Goal: Task Accomplishment & Management: Manage account settings

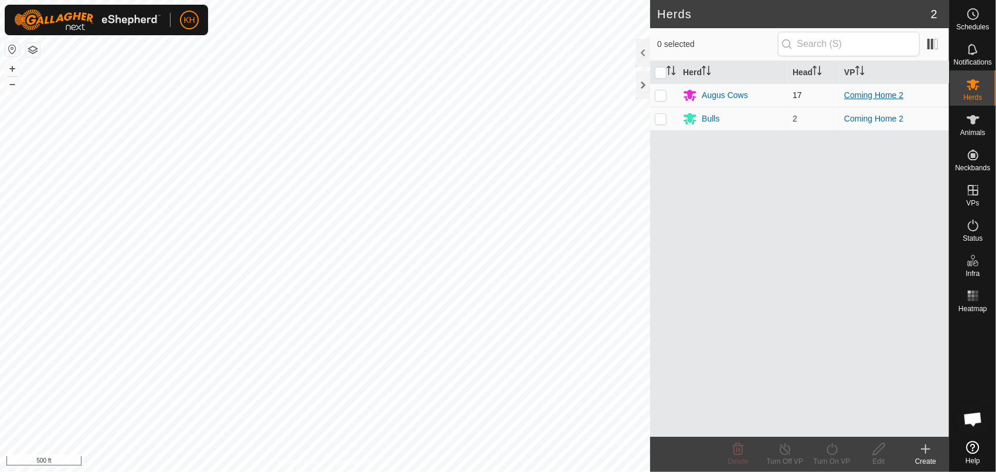
click at [875, 93] on link "Coming Home 2" at bounding box center [874, 94] width 59 height 9
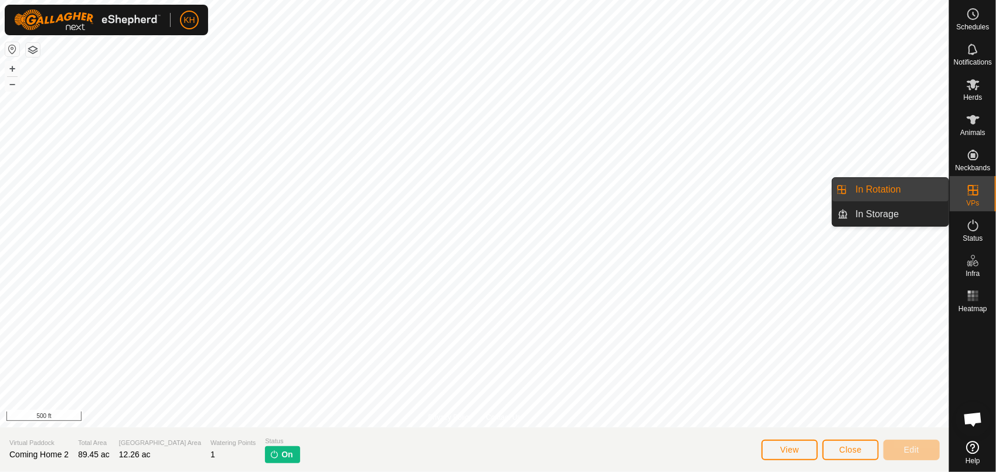
click at [976, 190] on icon at bounding box center [973, 190] width 11 height 11
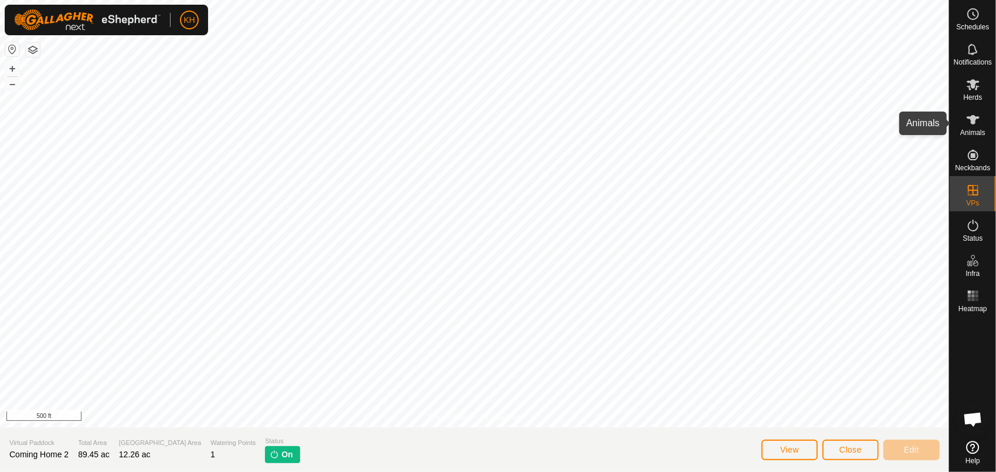
click at [964, 118] on div "Animals" at bounding box center [973, 123] width 46 height 35
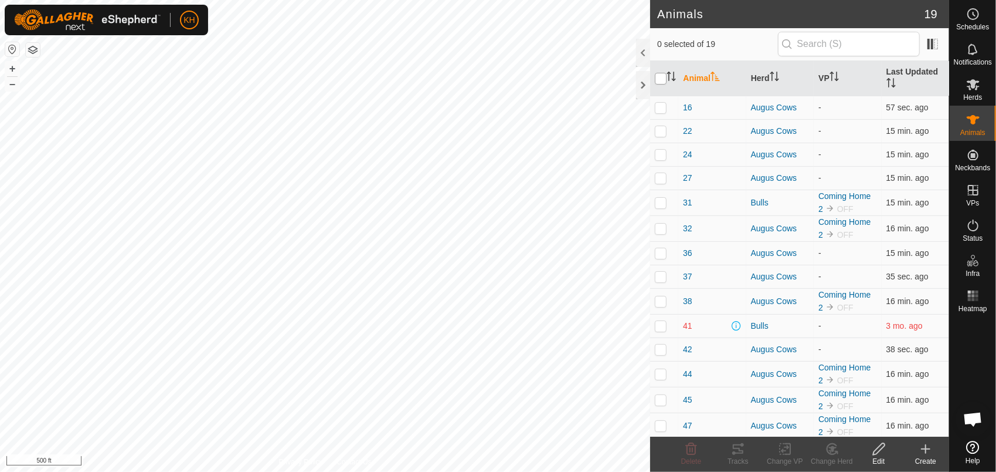
click at [663, 74] on input "checkbox" at bounding box center [661, 79] width 12 height 12
checkbox input "true"
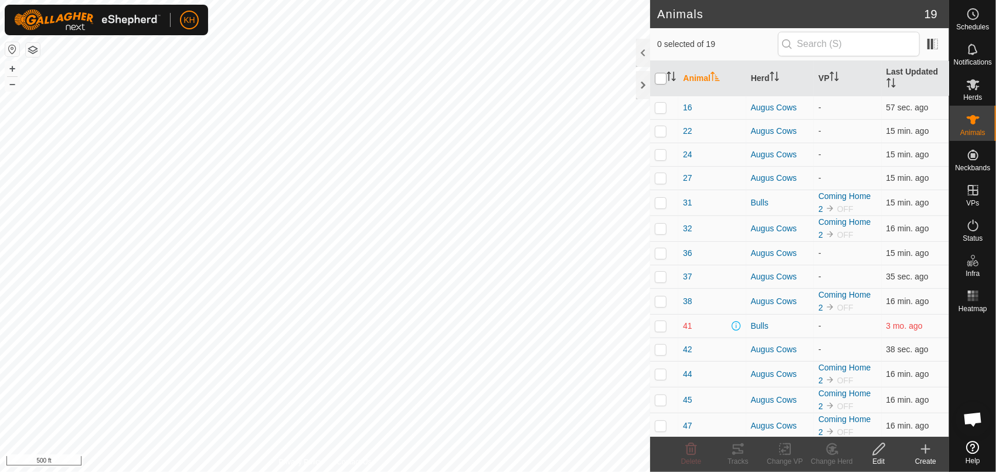
checkbox input "true"
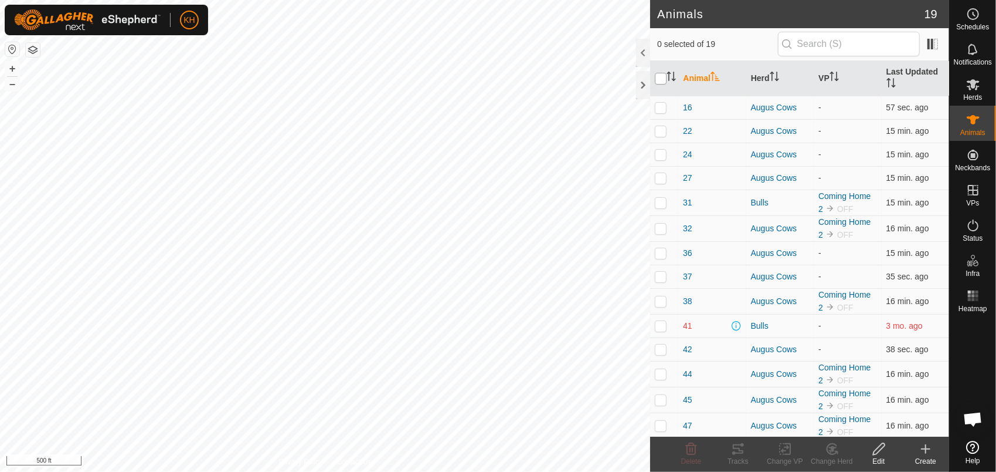
checkbox input "true"
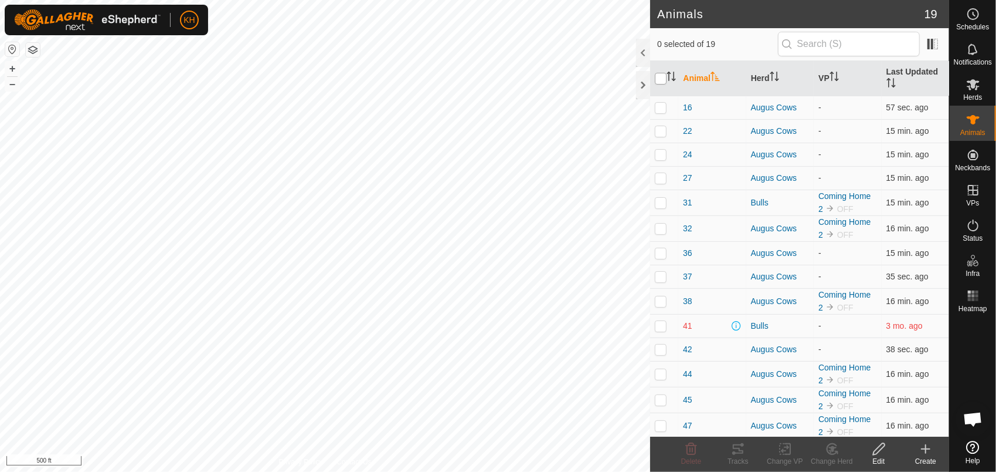
checkbox input "true"
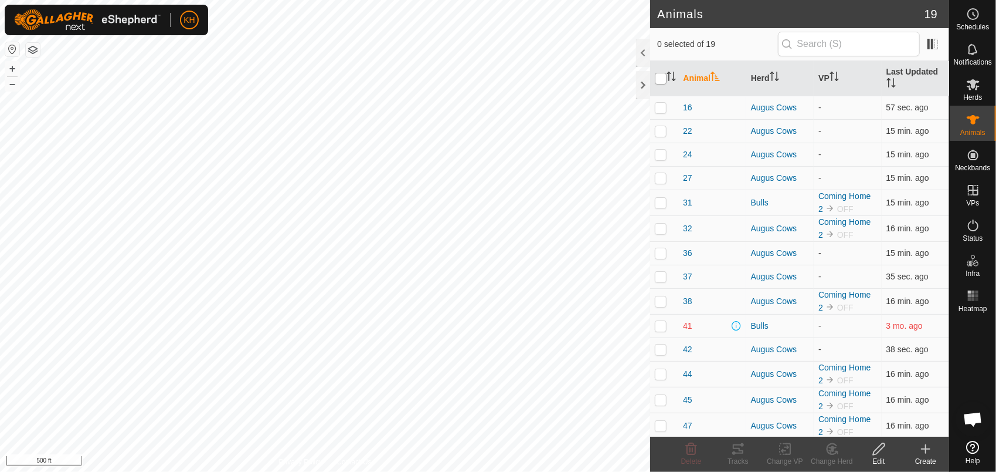
checkbox input "true"
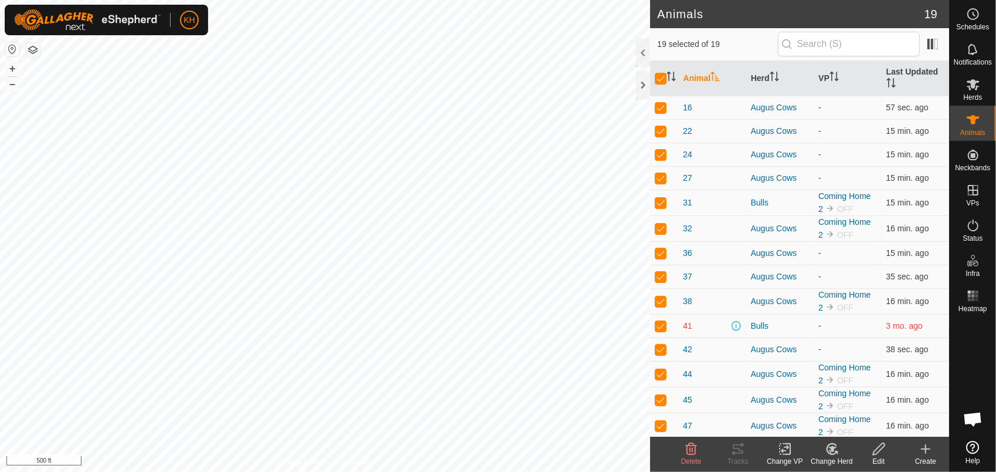
click at [791, 443] on icon at bounding box center [787, 448] width 5 height 11
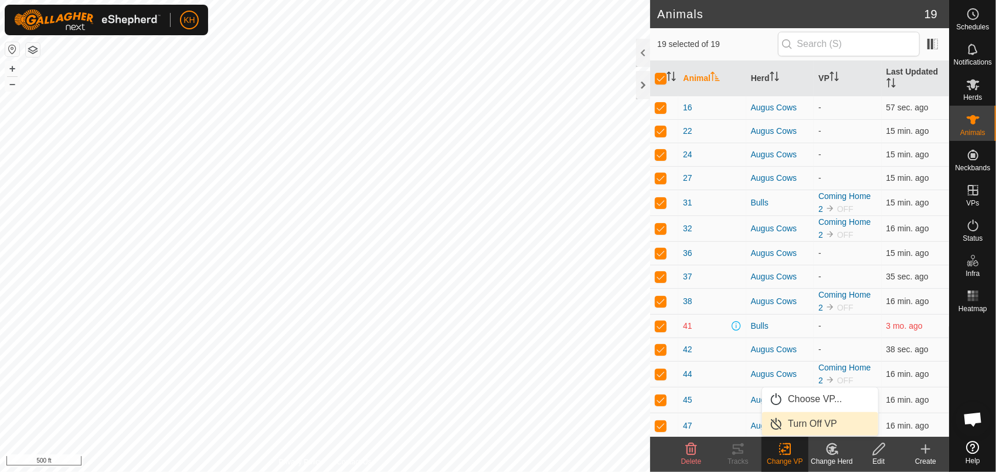
click at [805, 419] on link "Turn Off VP" at bounding box center [820, 423] width 116 height 23
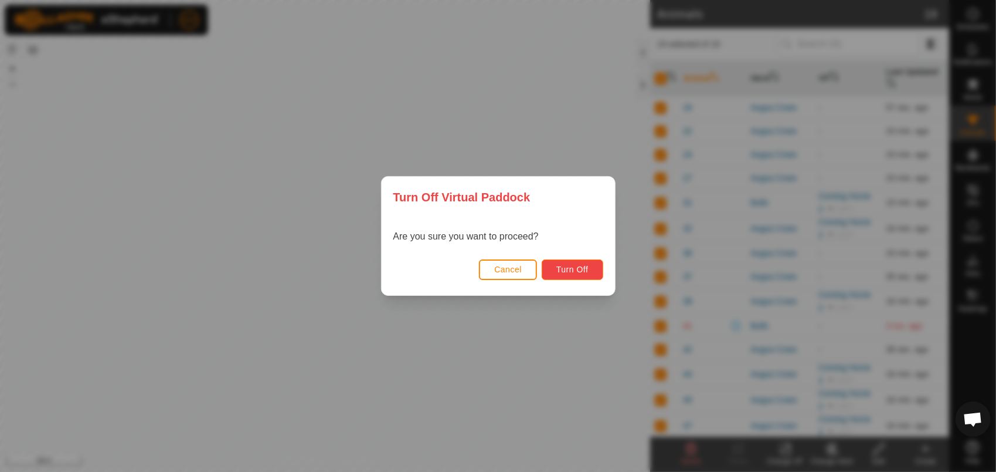
click at [584, 272] on span "Turn Off" at bounding box center [573, 268] width 32 height 9
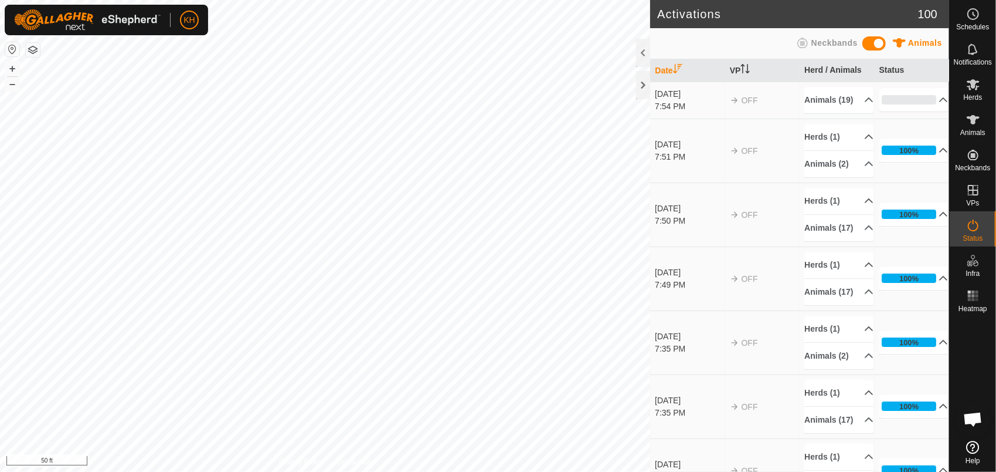
click at [665, 435] on div "Activations 100 Animals Neckbands Date VP Herd / Animals Status [DATE] 7:54 PM …" at bounding box center [474, 236] width 949 height 472
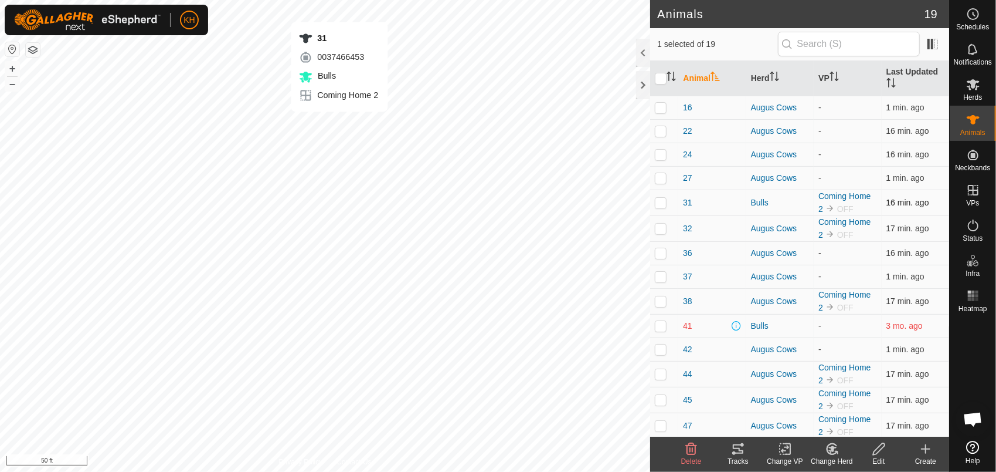
checkbox input "true"
checkbox input "false"
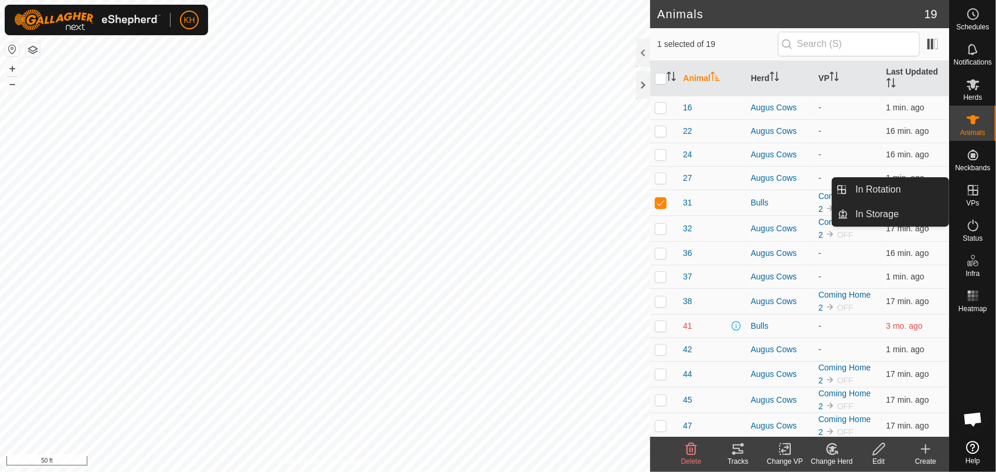
click at [978, 194] on icon at bounding box center [973, 190] width 11 height 11
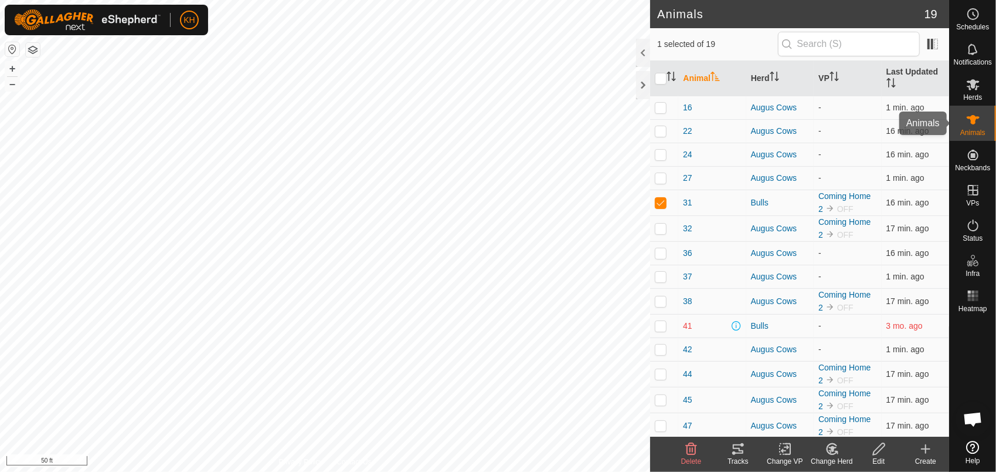
drag, startPoint x: 979, startPoint y: 101, endPoint x: 985, endPoint y: 96, distance: 7.1
click at [983, 99] on nav "Schedules Notifications Herds Animals Neckbands VPs Status Infra Heatmap Help" at bounding box center [973, 236] width 46 height 472
click at [985, 96] on div "Herds" at bounding box center [973, 87] width 46 height 35
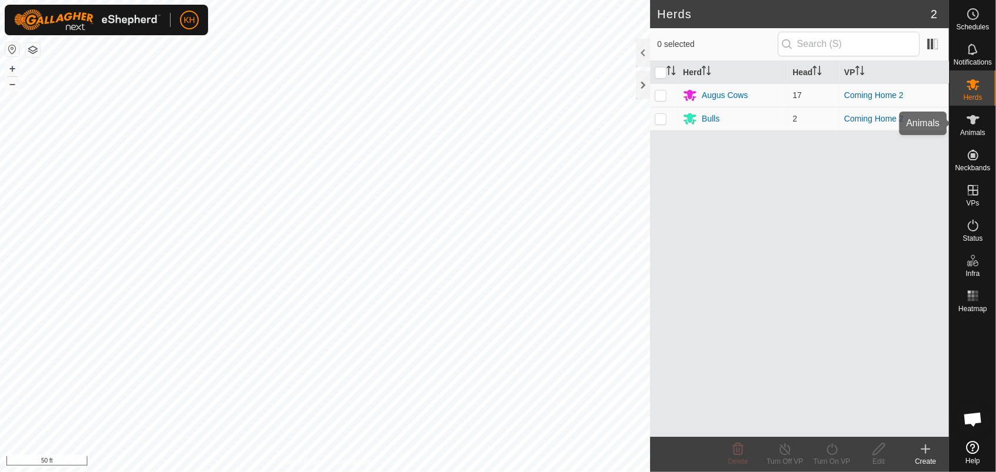
click at [979, 117] on icon at bounding box center [973, 120] width 14 height 14
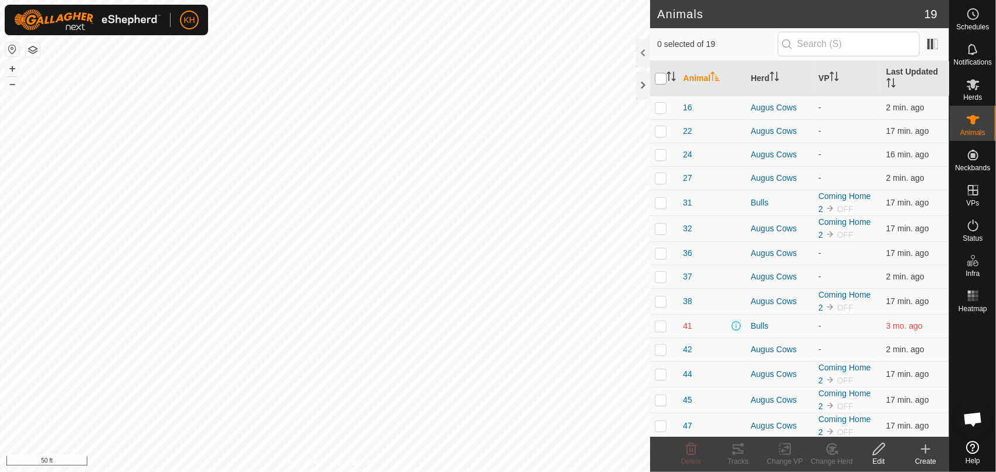
click at [663, 74] on input "checkbox" at bounding box center [661, 79] width 12 height 12
checkbox input "true"
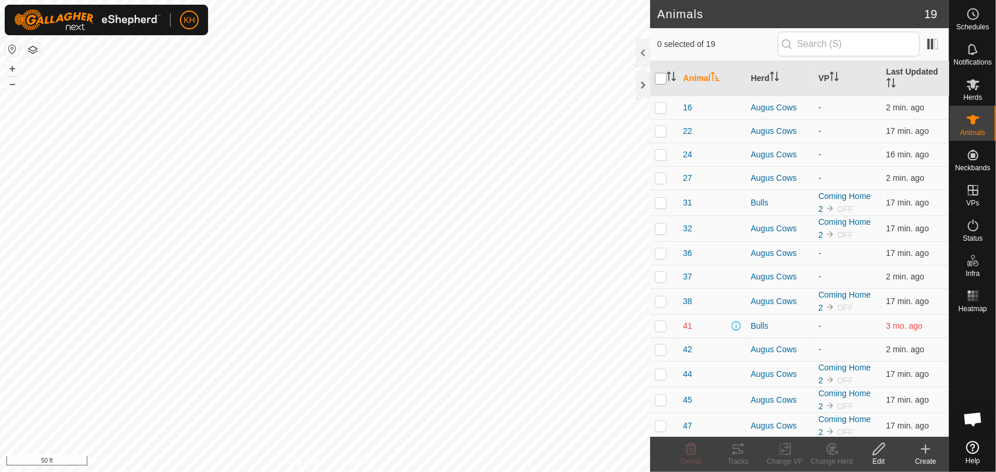
checkbox input "true"
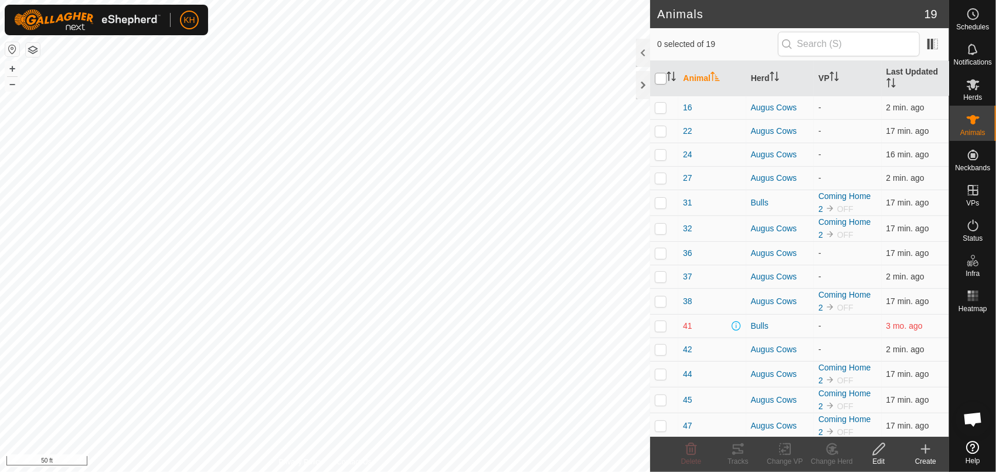
checkbox input "true"
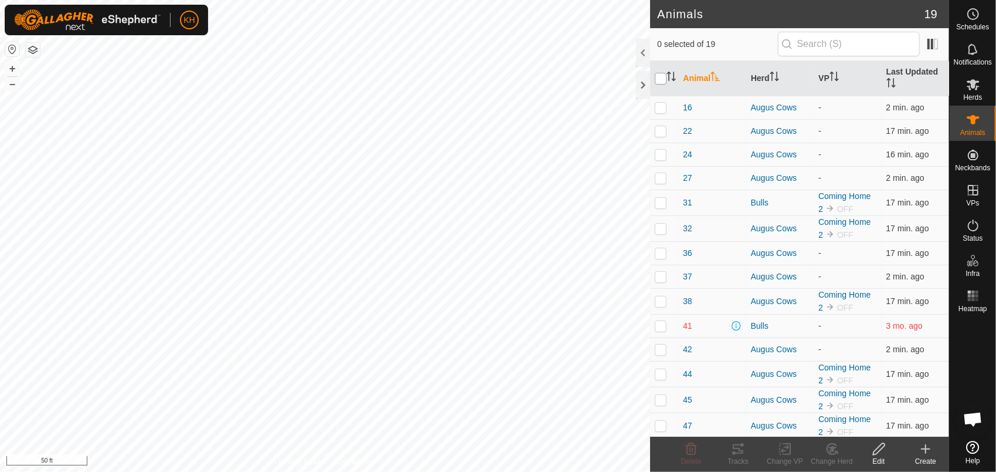
checkbox input "true"
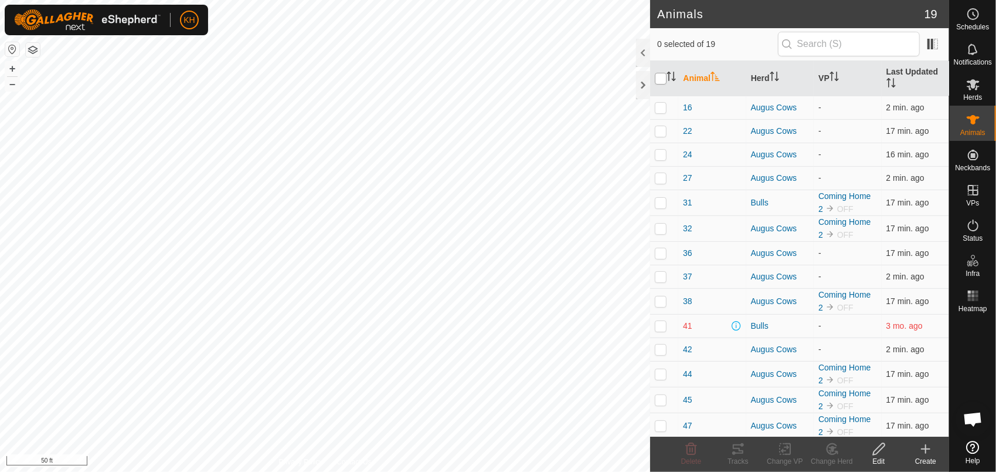
checkbox input "true"
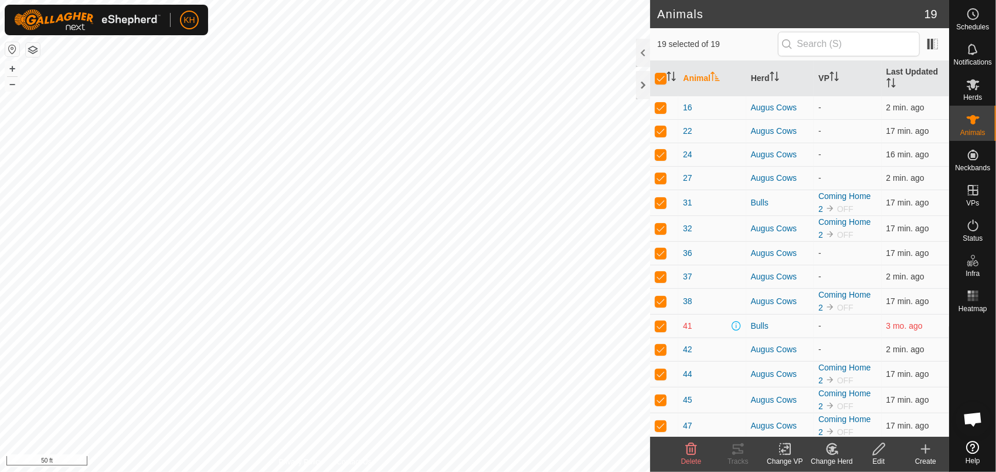
click at [782, 451] on icon at bounding box center [785, 449] width 8 height 8
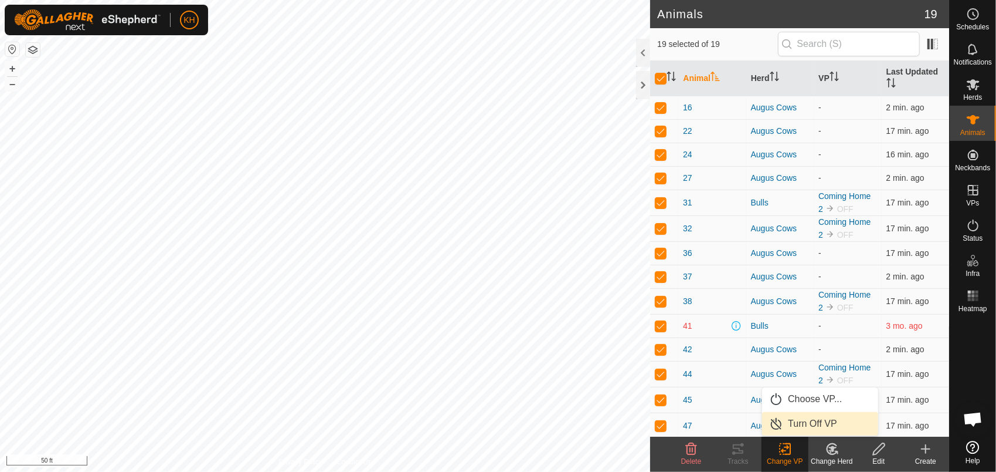
click at [789, 420] on link "Turn Off VP" at bounding box center [820, 423] width 116 height 23
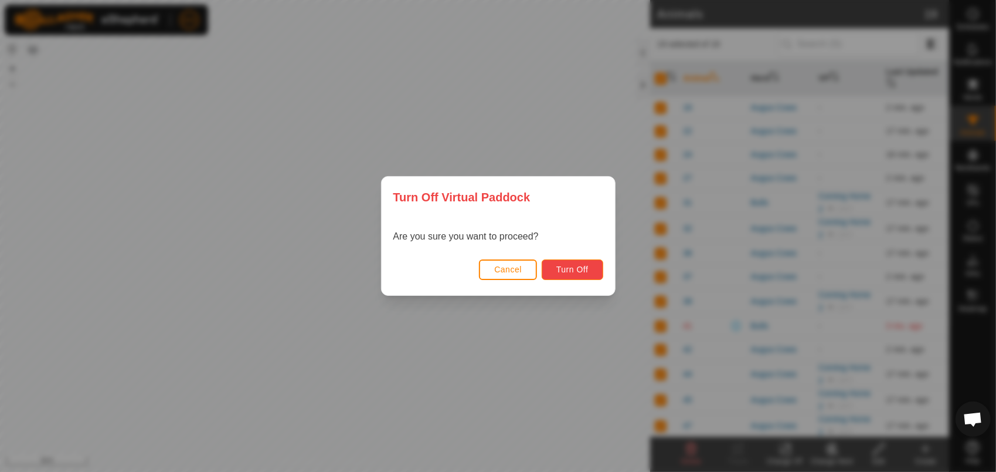
click at [593, 274] on button "Turn Off" at bounding box center [573, 269] width 62 height 21
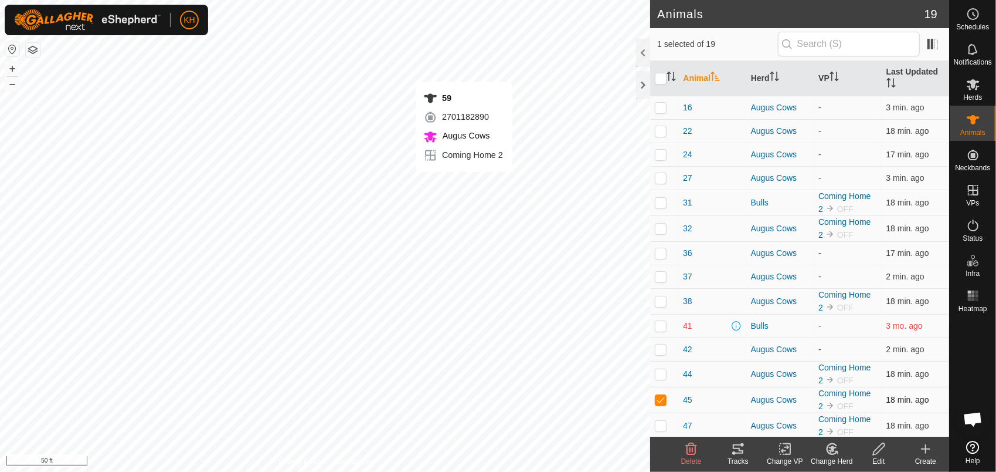
checkbox input "false"
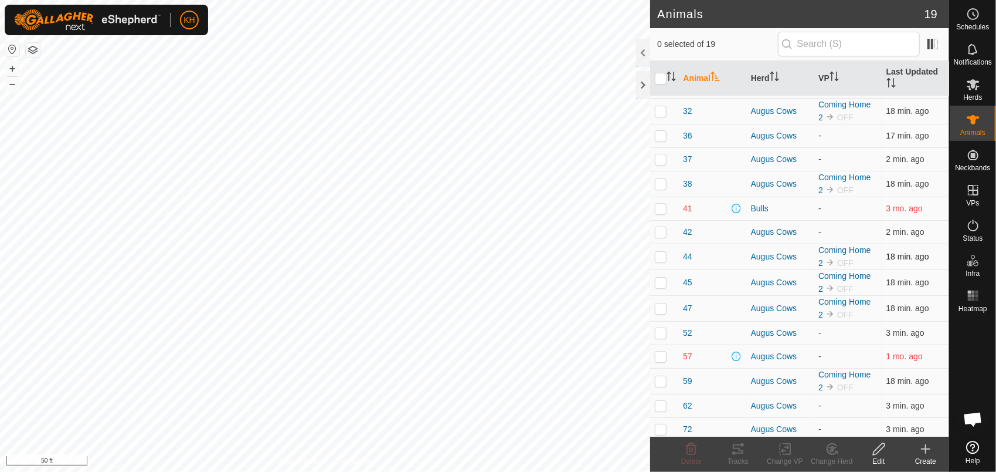
scroll to position [118, 0]
checkbox input "true"
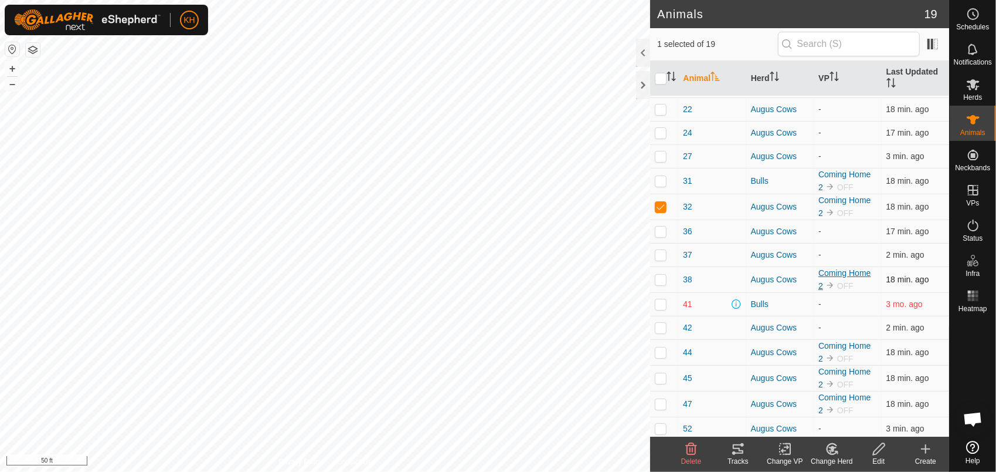
scroll to position [0, 0]
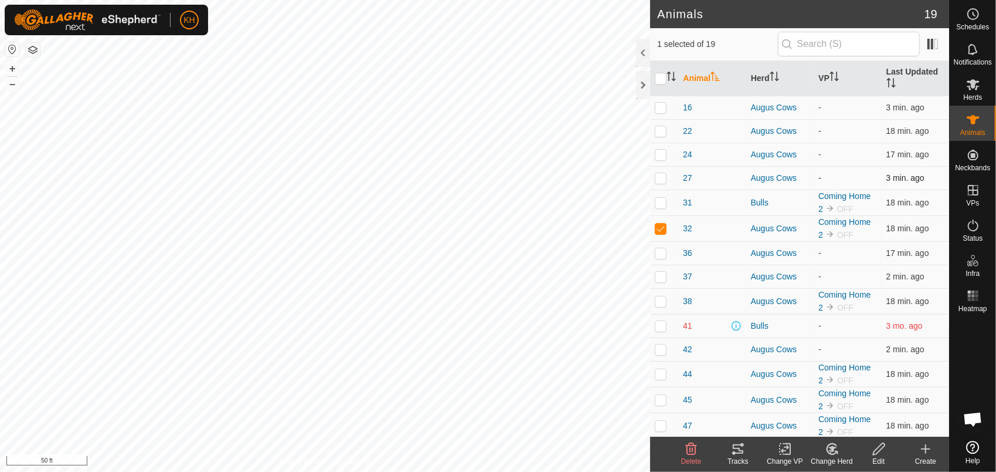
click at [820, 169] on td "-" at bounding box center [847, 177] width 67 height 23
click at [776, 175] on div "Augus Cows" at bounding box center [780, 178] width 58 height 12
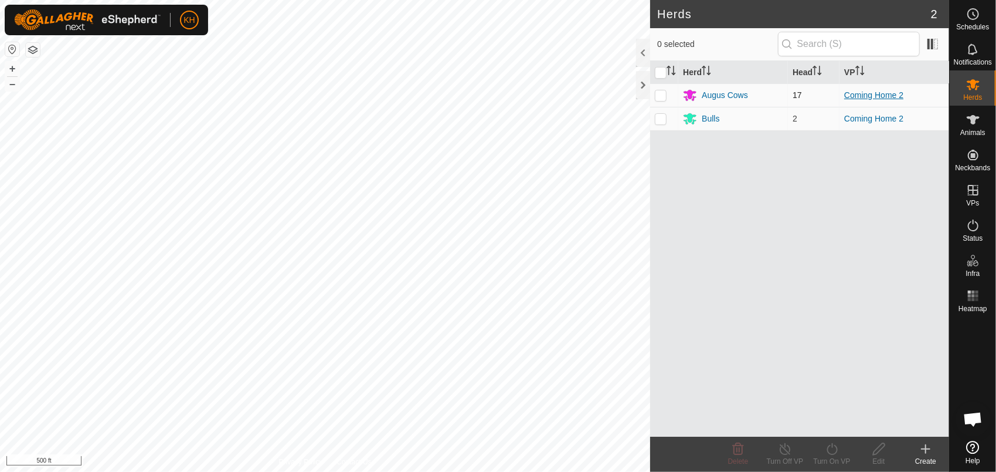
click at [888, 91] on link "Coming Home 2" at bounding box center [874, 94] width 59 height 9
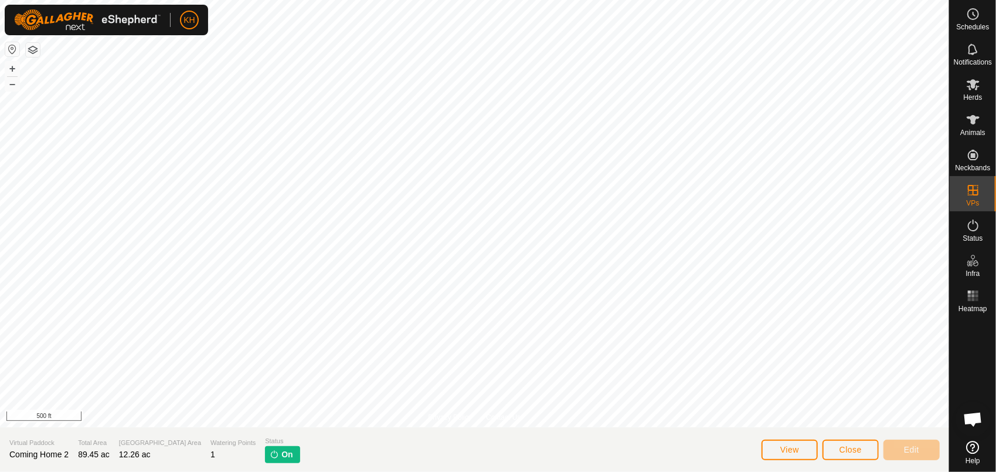
click at [265, 454] on p-tag "On" at bounding box center [282, 454] width 35 height 17
click at [980, 130] on span "Animals" at bounding box center [973, 132] width 25 height 7
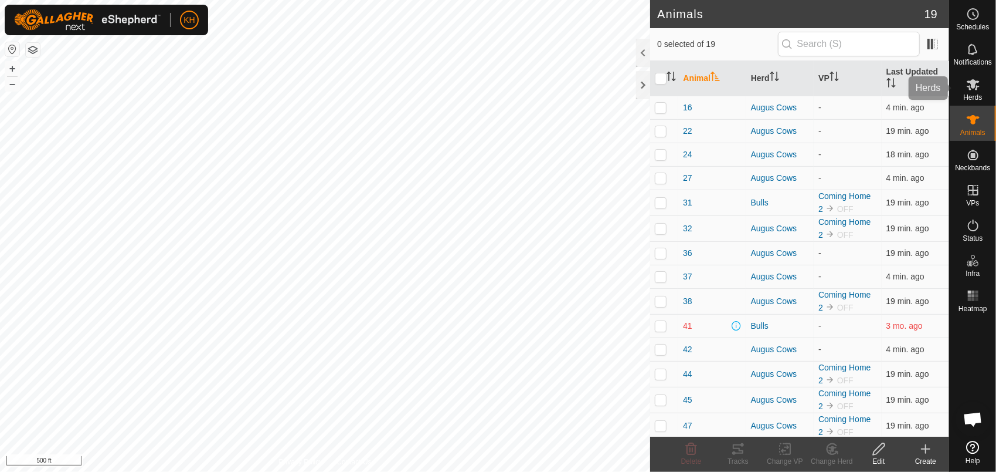
click at [974, 93] on es-mob-svg-icon at bounding box center [973, 84] width 21 height 19
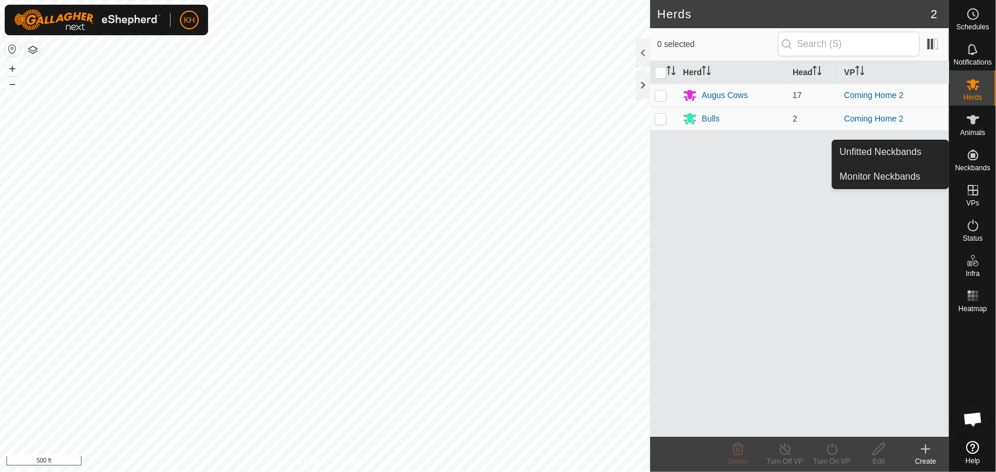
click at [971, 167] on span "Neckbands" at bounding box center [972, 167] width 35 height 7
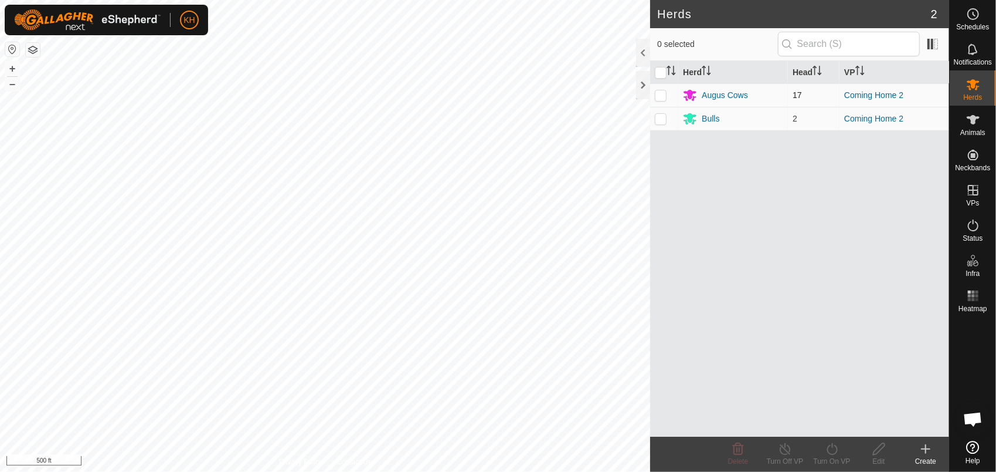
click at [670, 97] on td at bounding box center [664, 94] width 28 height 23
checkbox input "true"
click at [669, 116] on td at bounding box center [664, 118] width 28 height 23
checkbox input "true"
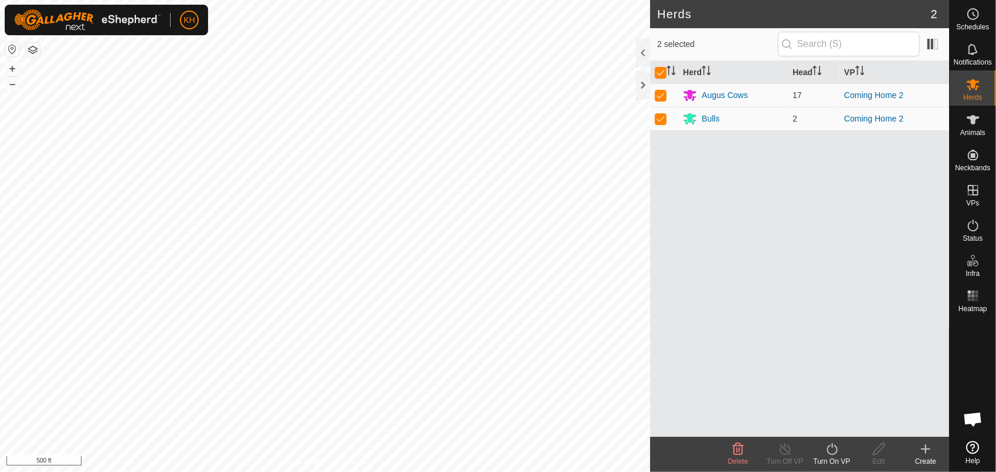
click at [761, 323] on div "Herd Head VP Augus Cows 17 Coming Home 2 Bulls 2 Coming Home 2" at bounding box center [799, 248] width 299 height 375
click at [978, 118] on icon at bounding box center [973, 119] width 13 height 9
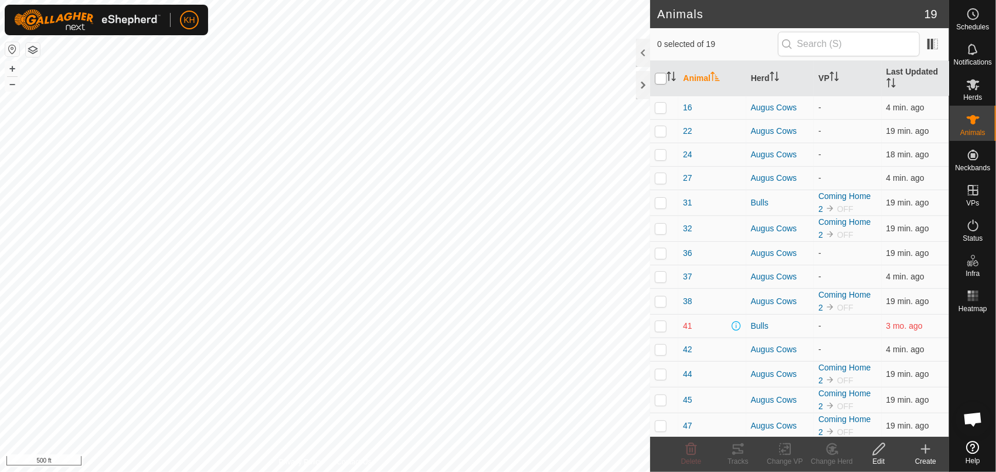
click at [664, 78] on input "checkbox" at bounding box center [661, 79] width 12 height 12
checkbox input "true"
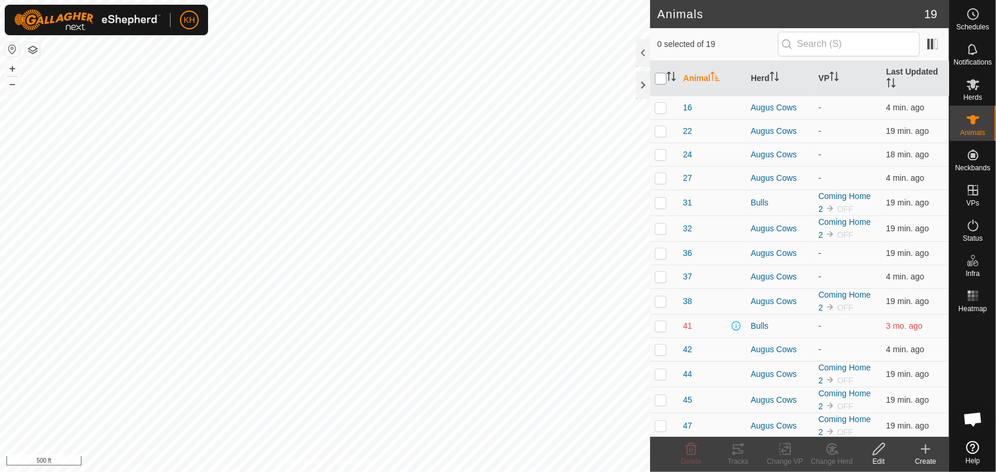
checkbox input "true"
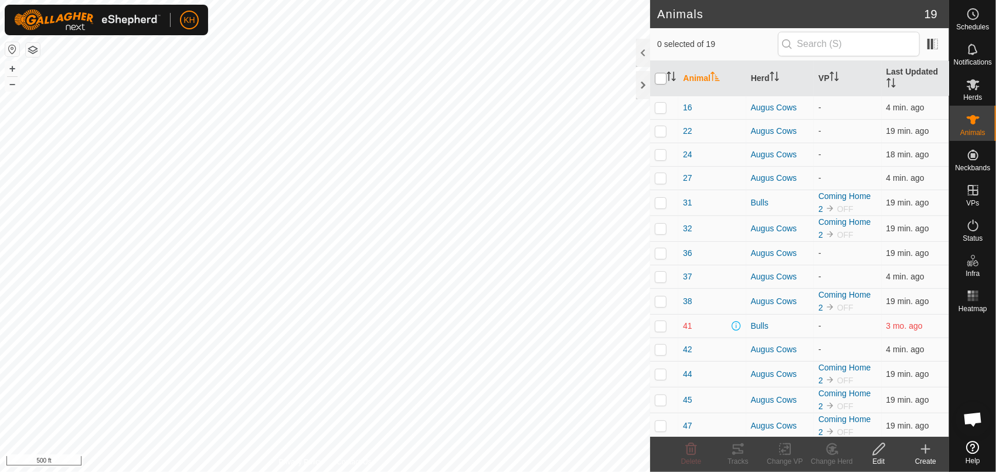
checkbox input "true"
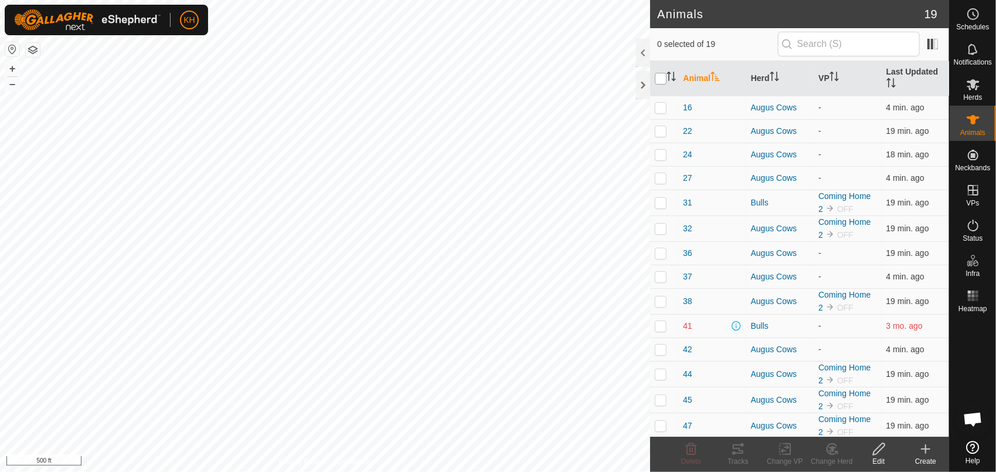
checkbox input "true"
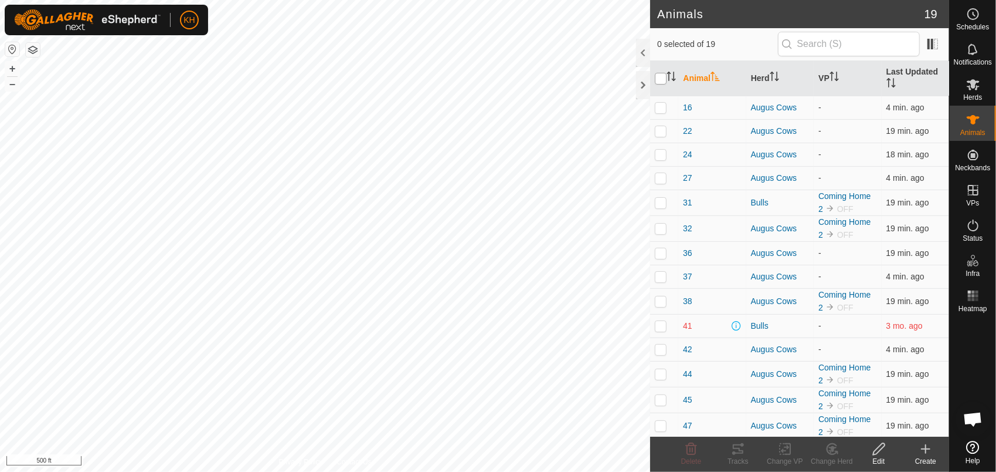
checkbox input "true"
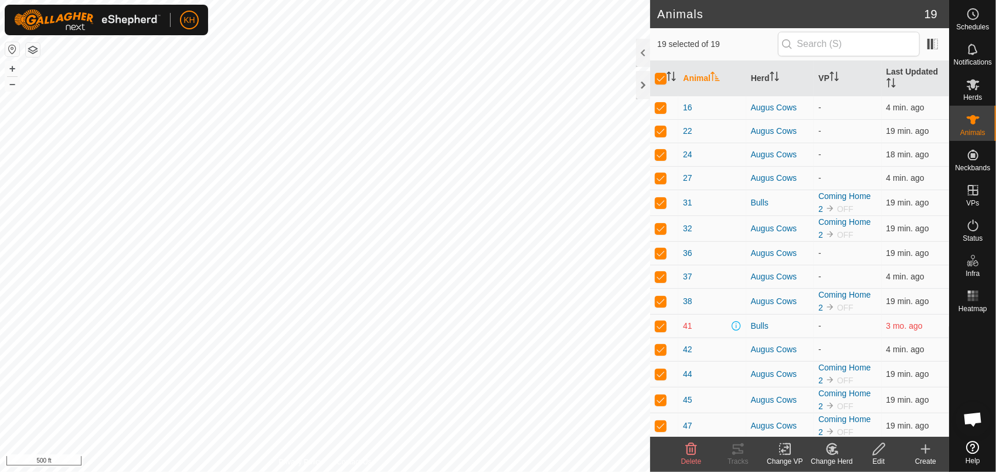
click at [778, 449] on change-vp-svg-icon at bounding box center [785, 449] width 47 height 14
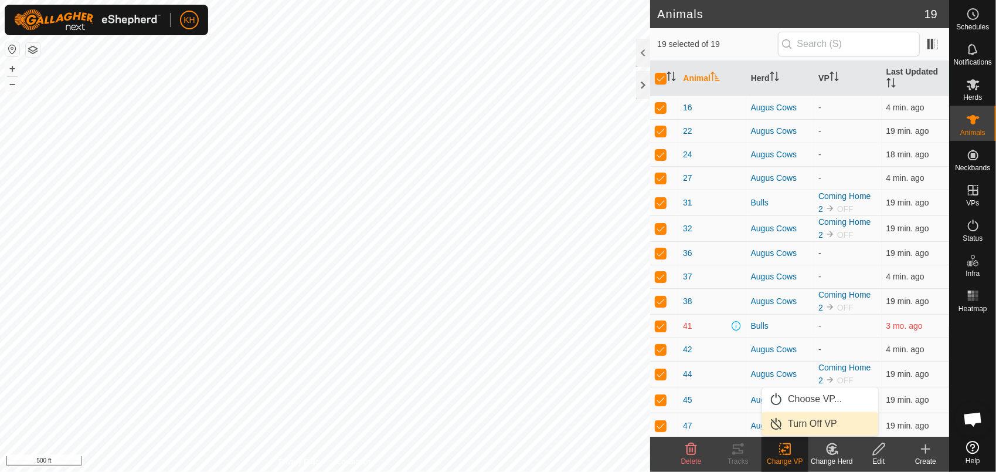
click at [798, 428] on link "Turn Off VP" at bounding box center [820, 423] width 116 height 23
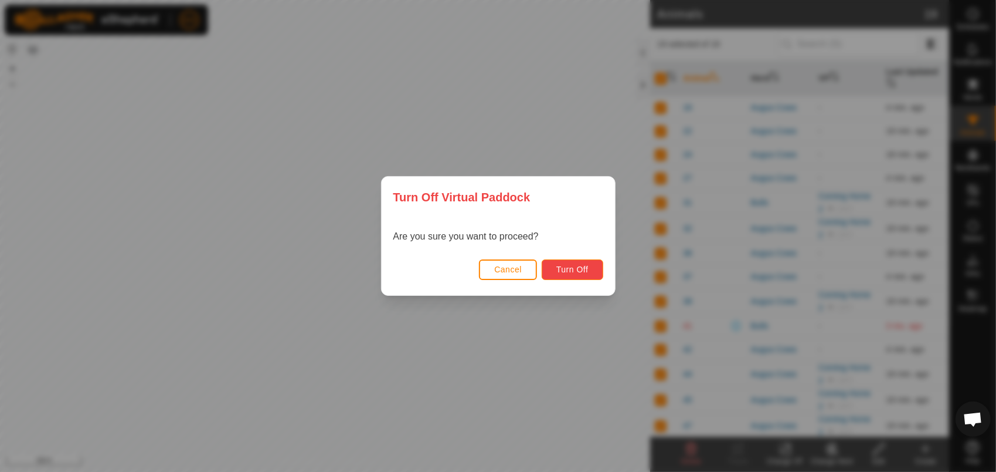
click at [574, 266] on span "Turn Off" at bounding box center [573, 268] width 32 height 9
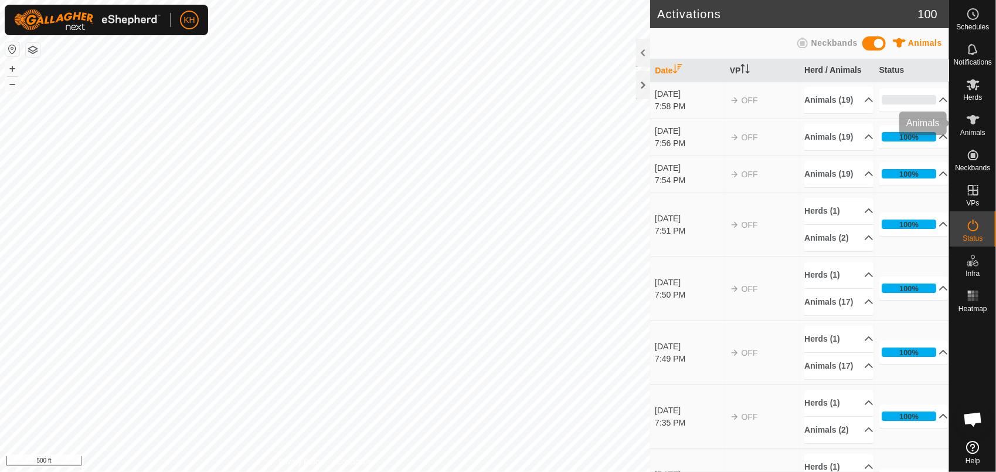
click at [966, 116] on icon at bounding box center [973, 120] width 14 height 14
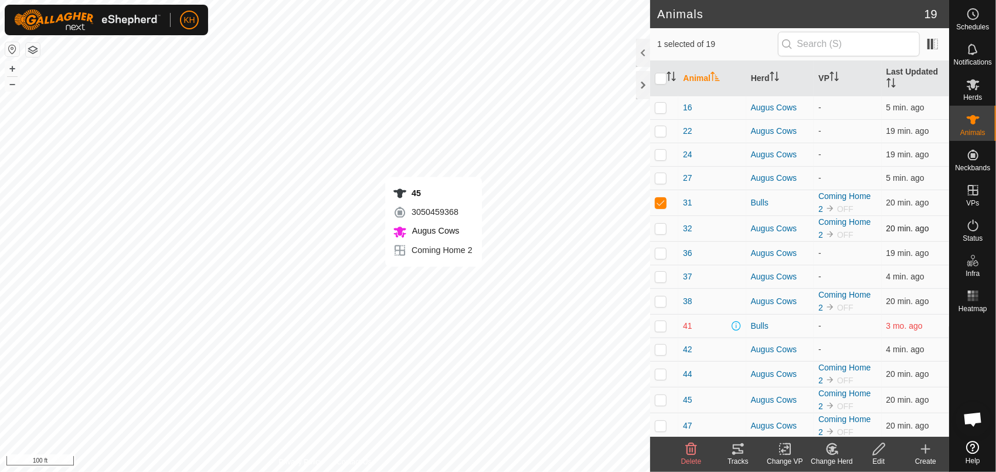
checkbox input "false"
checkbox input "true"
checkbox input "false"
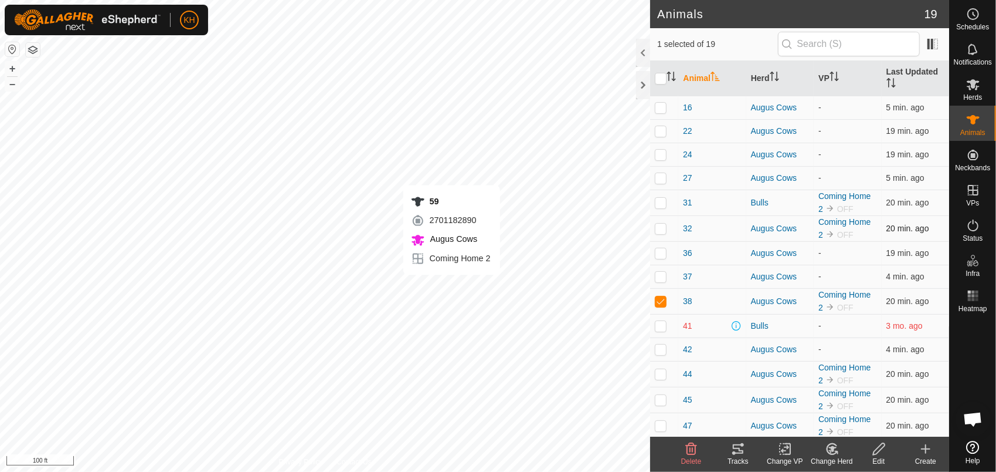
checkbox input "true"
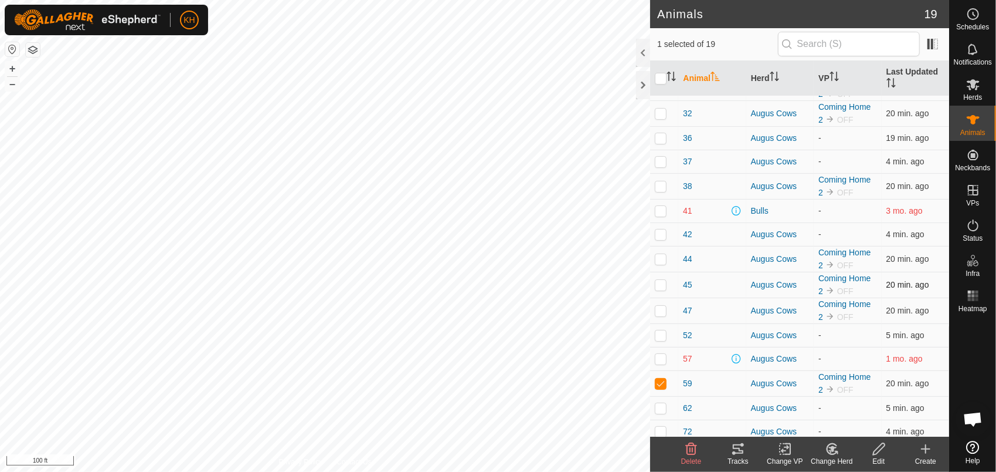
scroll to position [118, 0]
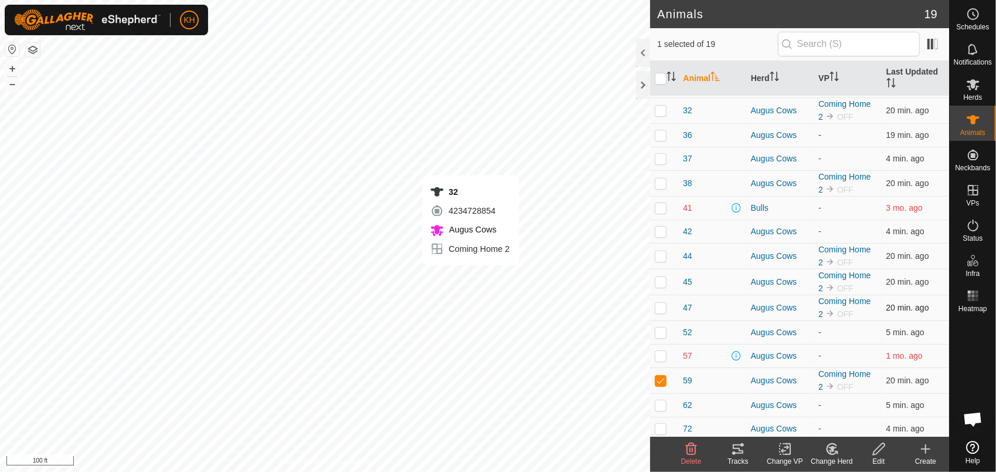
checkbox input "true"
checkbox input "false"
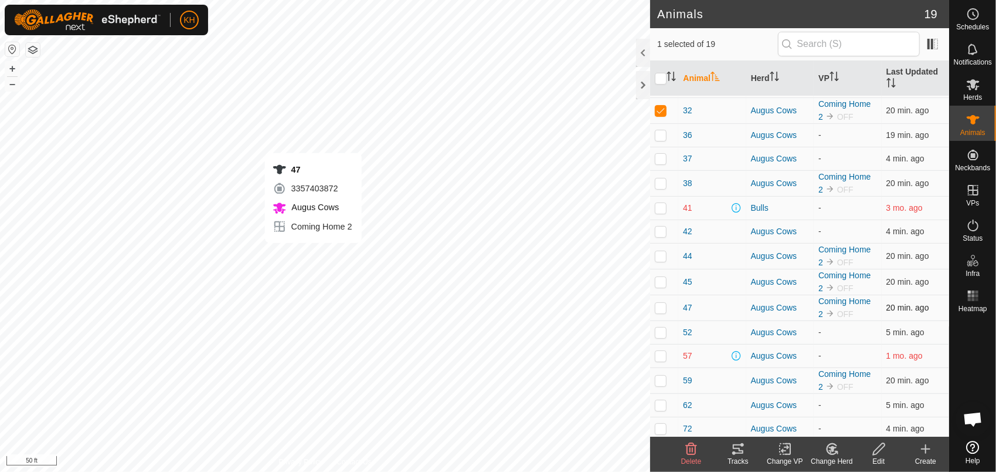
checkbox input "false"
checkbox input "true"
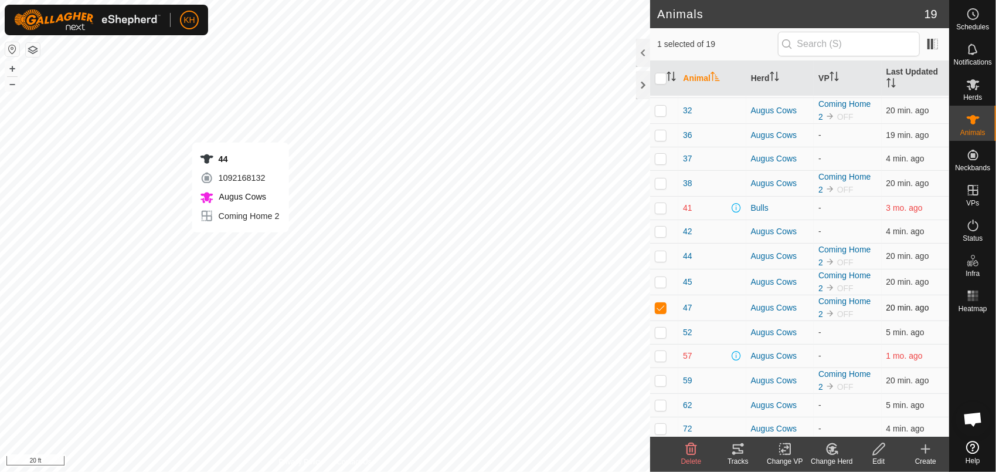
checkbox input "true"
checkbox input "false"
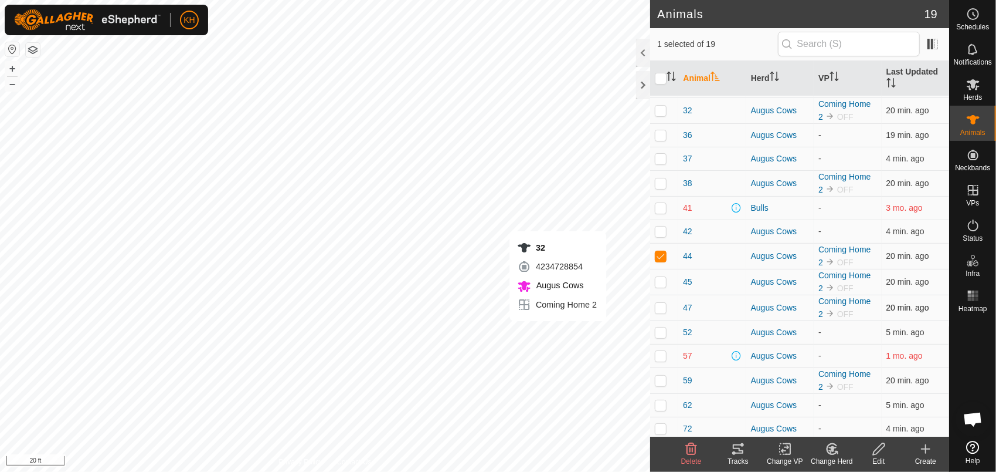
checkbox input "true"
checkbox input "false"
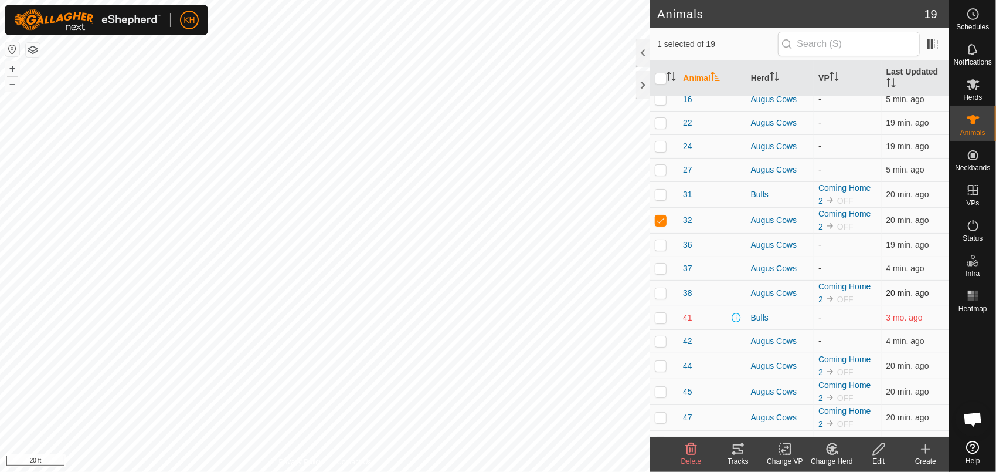
scroll to position [0, 0]
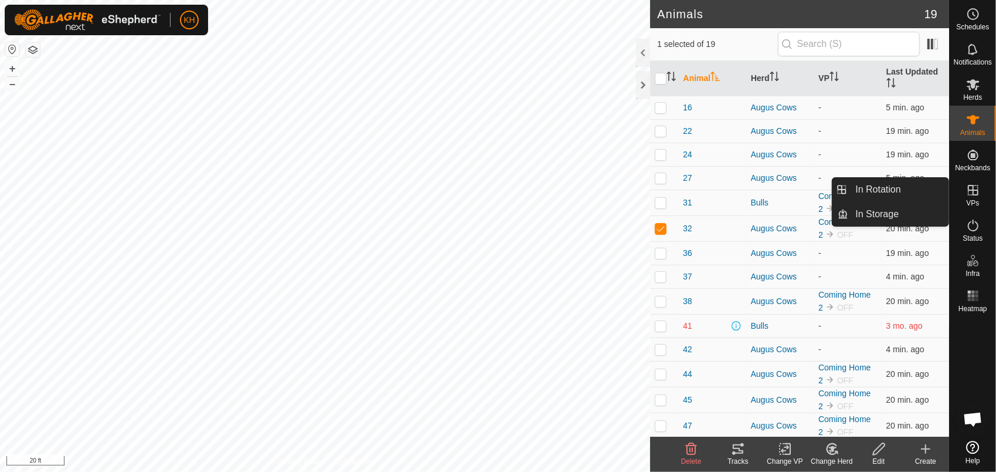
click at [964, 197] on es-virtualpaddocks-svg-icon at bounding box center [973, 190] width 21 height 19
click at [974, 192] on icon at bounding box center [973, 190] width 11 height 11
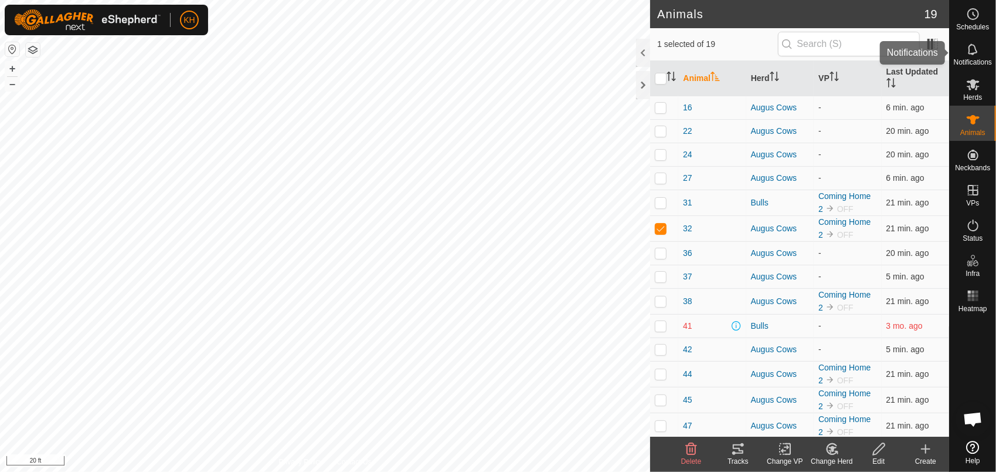
click at [971, 60] on span "Notifications" at bounding box center [973, 62] width 38 height 7
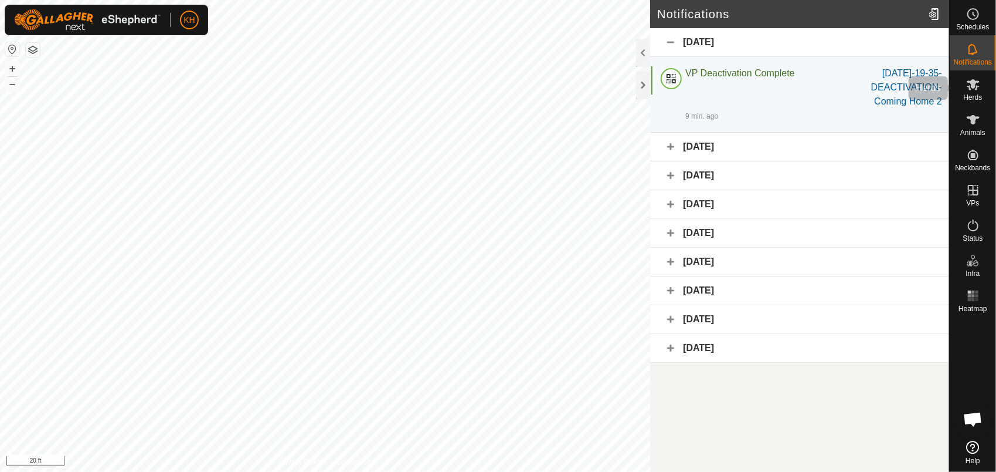
click at [969, 103] on div "Herds" at bounding box center [973, 87] width 46 height 35
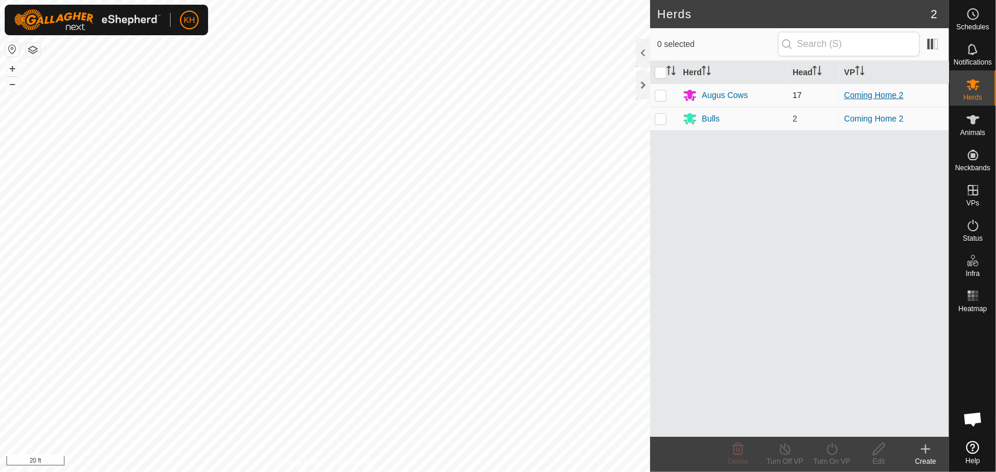
click at [869, 97] on link "Coming Home 2" at bounding box center [874, 94] width 59 height 9
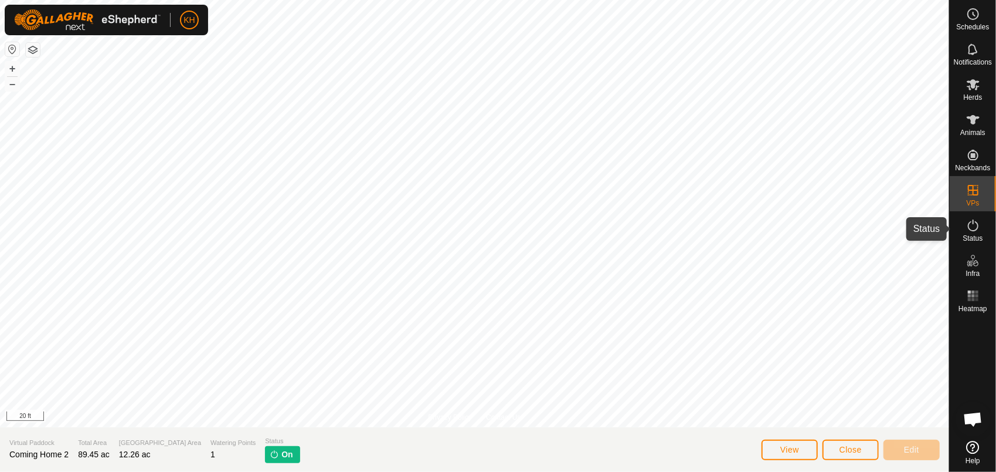
click at [979, 223] on icon at bounding box center [973, 225] width 14 height 14
click at [976, 228] on icon at bounding box center [973, 225] width 14 height 14
